Goal: Task Accomplishment & Management: Manage account settings

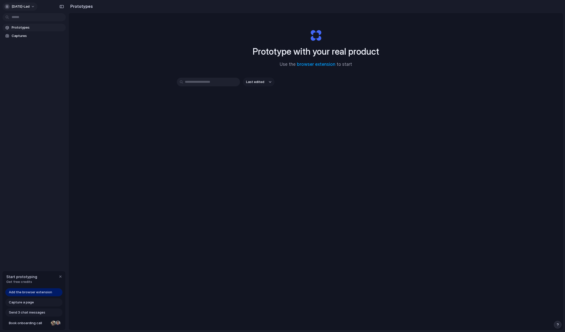
click at [22, 6] on span "[DATE]-lad" at bounding box center [21, 6] width 18 height 5
click at [120, 137] on div "Settings Invite members Change theme Sign out" at bounding box center [282, 166] width 565 height 332
